Goal: Transaction & Acquisition: Purchase product/service

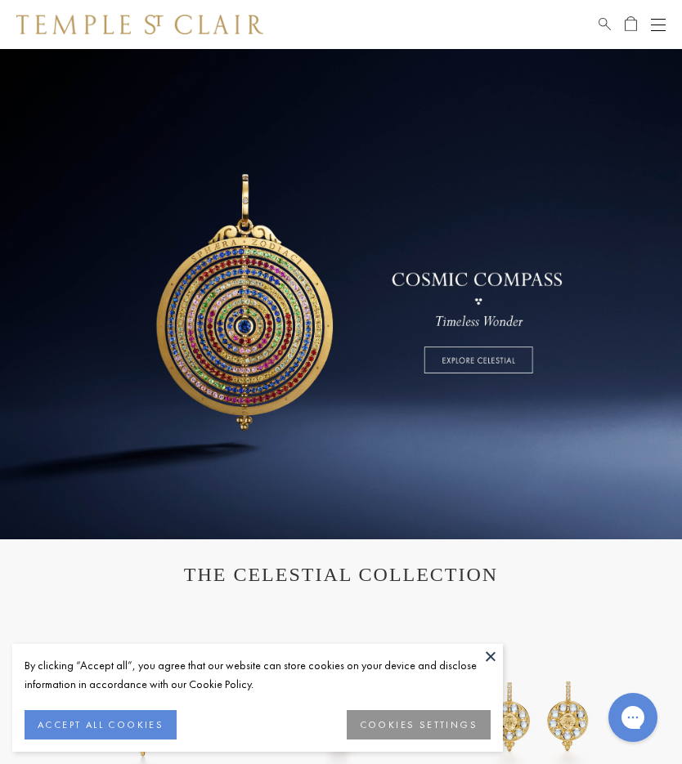
click at [495, 666] on button at bounding box center [490, 656] width 25 height 25
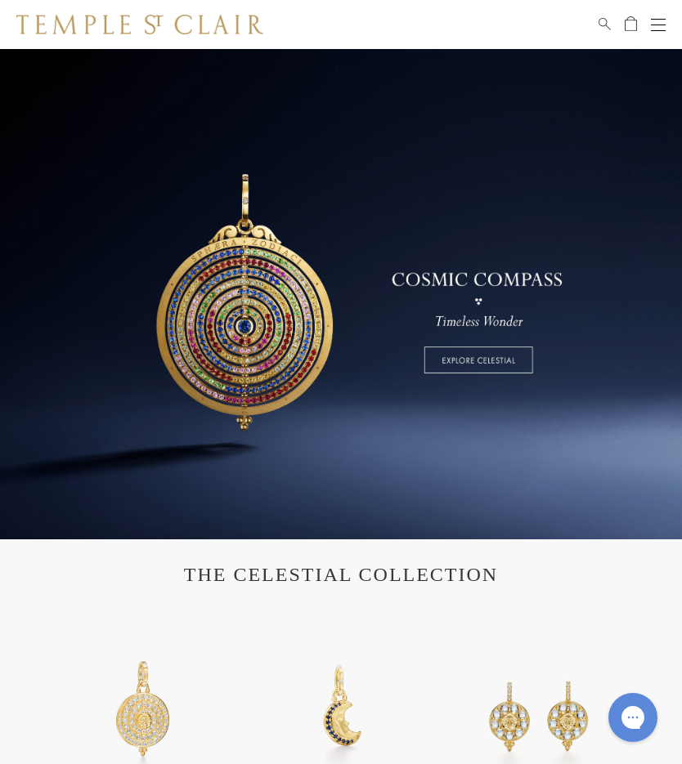
click at [673, 15] on div "Shop Shop Categories Amulets Pendants & Charms Lockets Chains & Leather Cords E…" at bounding box center [341, 24] width 682 height 49
click at [660, 25] on button "Open navigation" at bounding box center [658, 25] width 15 height 20
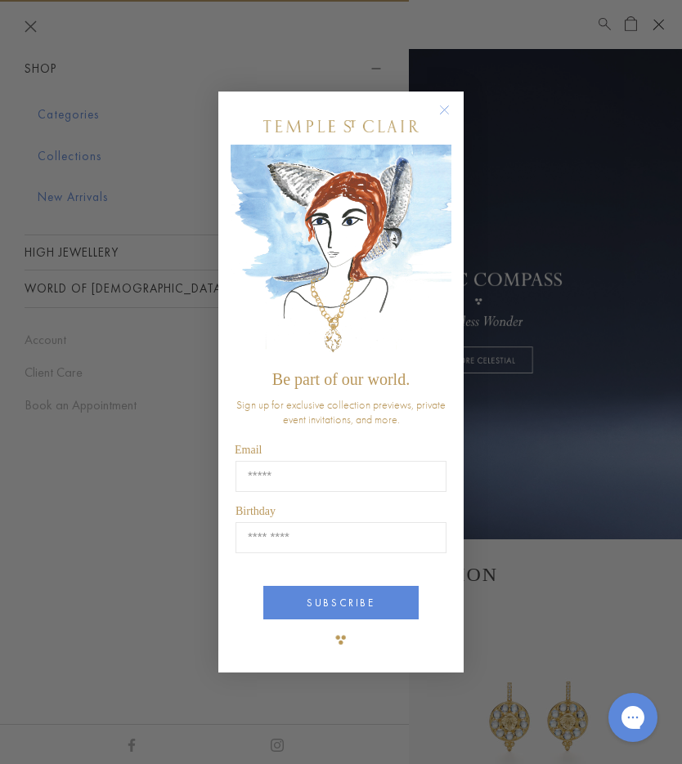
click at [445, 113] on circle "Close dialog" at bounding box center [445, 110] width 20 height 20
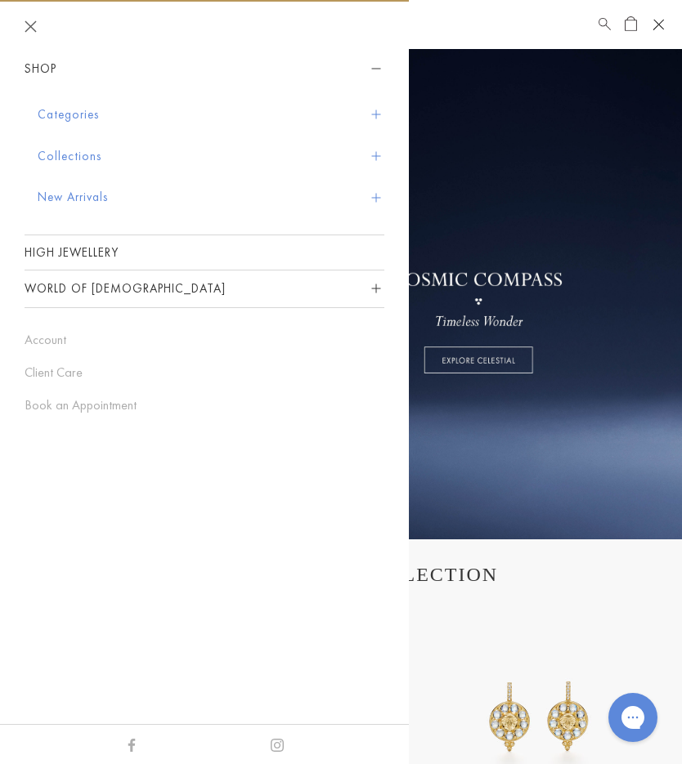
click at [90, 118] on button "Categories" at bounding box center [211, 115] width 347 height 42
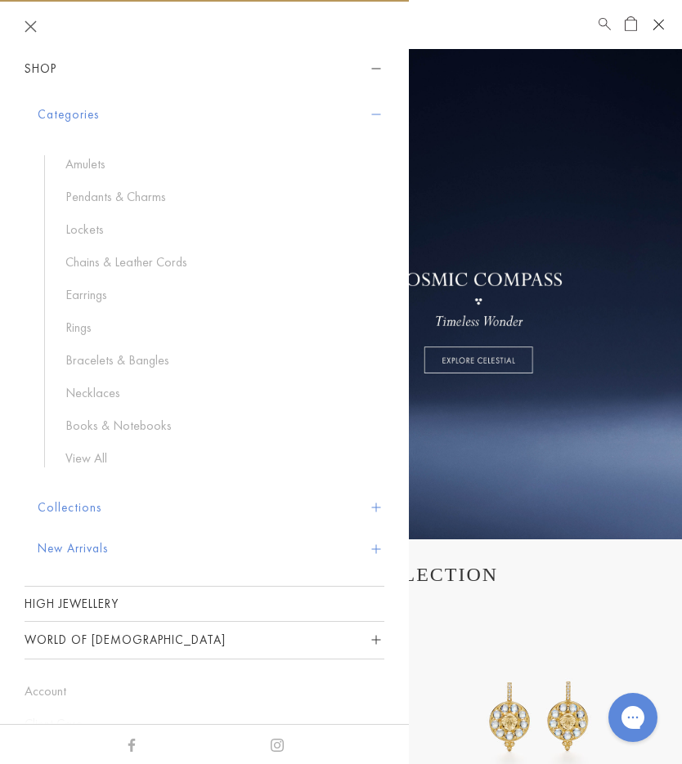
click at [156, 360] on link "Bracelets & Bangles" at bounding box center [216, 360] width 302 height 18
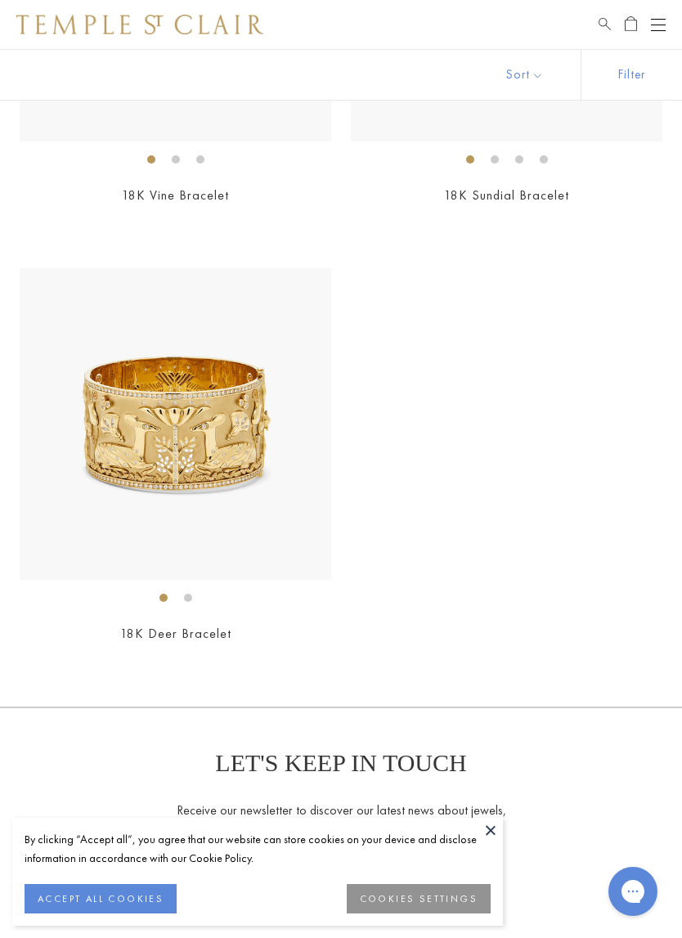
scroll to position [6579, 0]
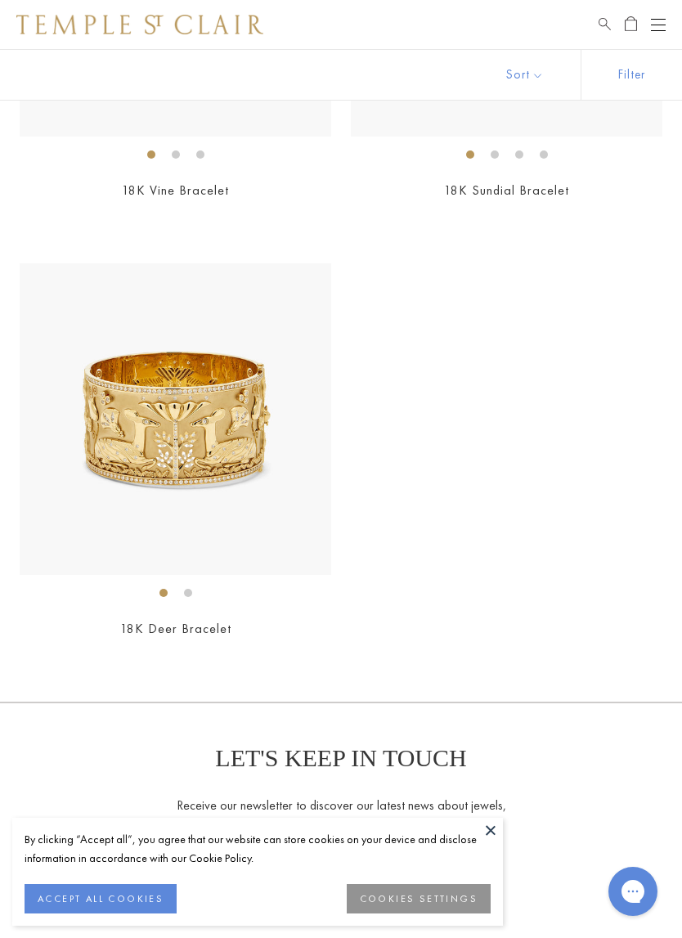
click at [197, 620] on link "18K Deer Bracelet" at bounding box center [175, 628] width 111 height 17
